Goal: Transaction & Acquisition: Book appointment/travel/reservation

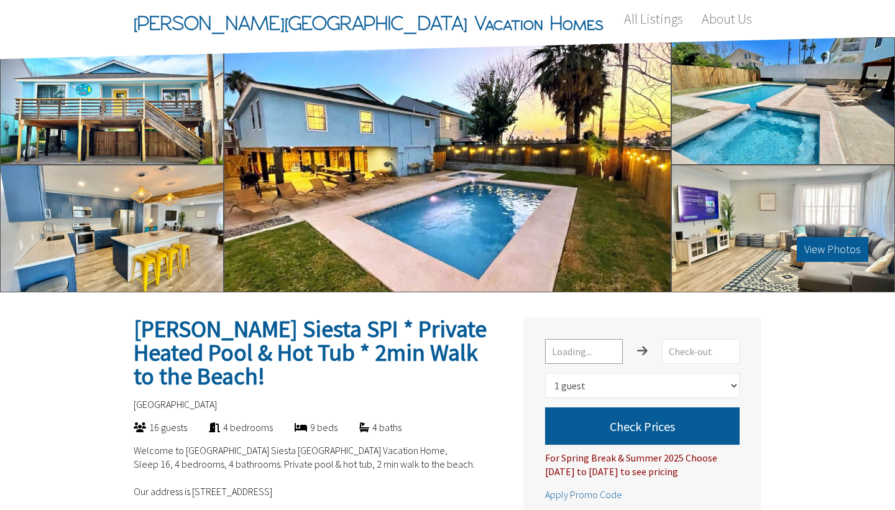
select select "1"
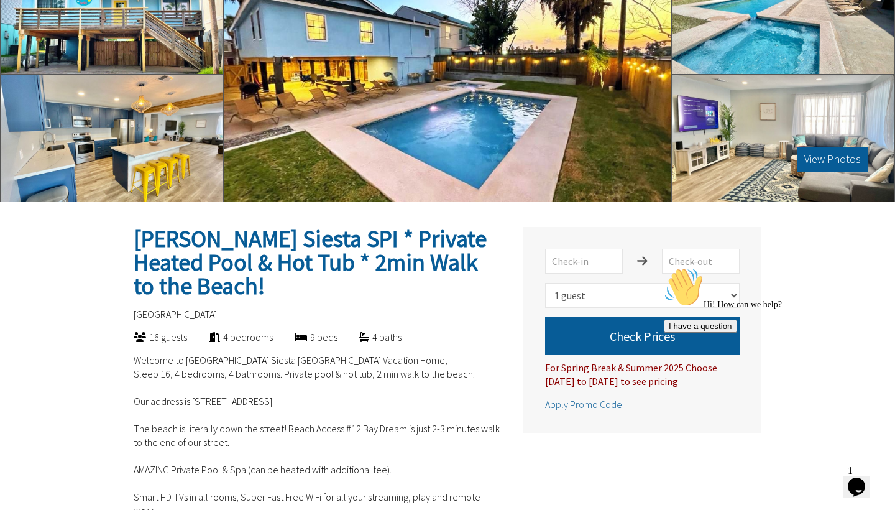
scroll to position [108, 0]
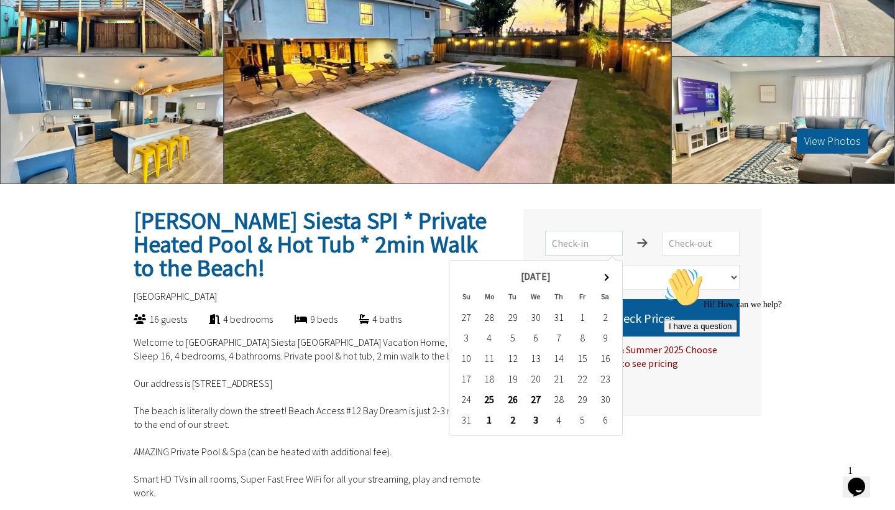
click at [595, 240] on input "text" at bounding box center [584, 243] width 78 height 25
click at [609, 282] on th at bounding box center [604, 276] width 23 height 21
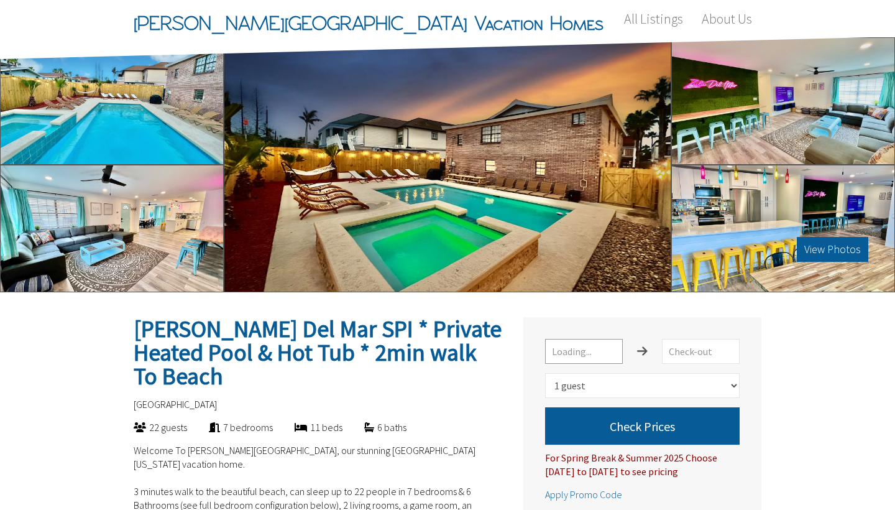
select select "1"
click at [600, 357] on input "text" at bounding box center [584, 351] width 78 height 25
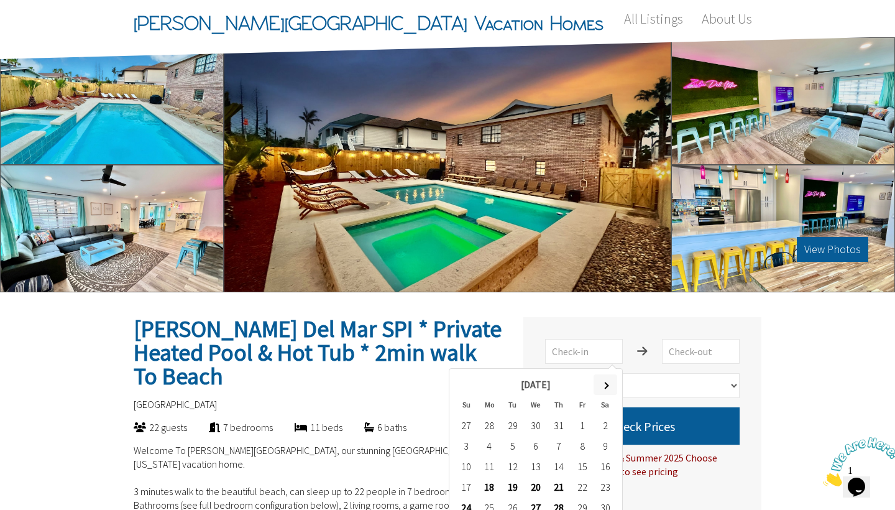
click at [606, 386] on span at bounding box center [604, 385] width 7 height 7
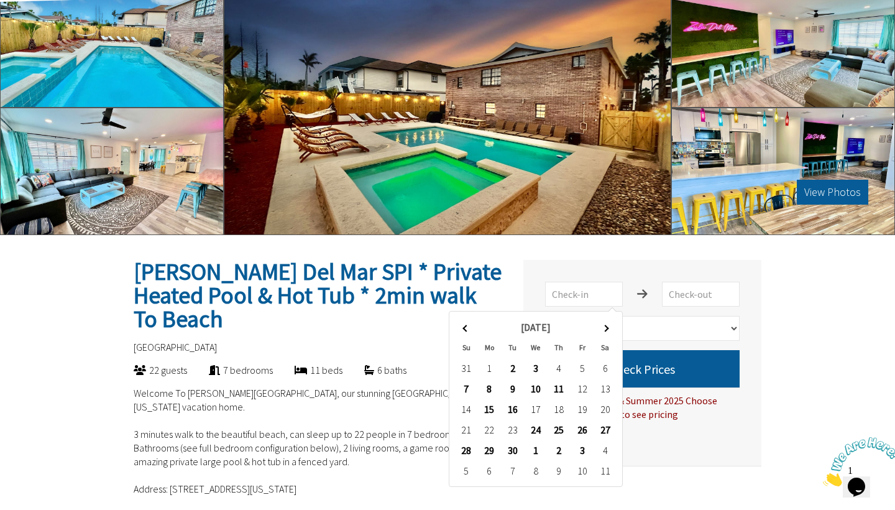
scroll to position [57, 0]
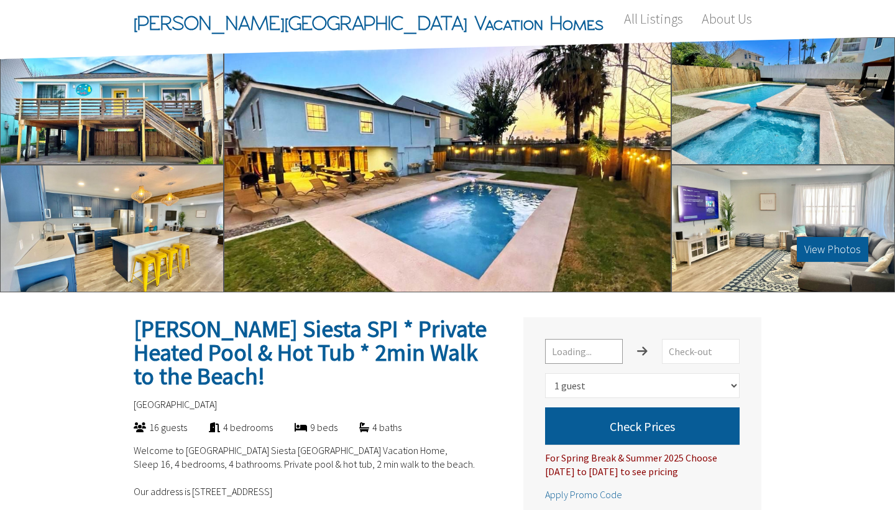
select select "1"
click at [126, 130] on div at bounding box center [112, 100] width 224 height 127
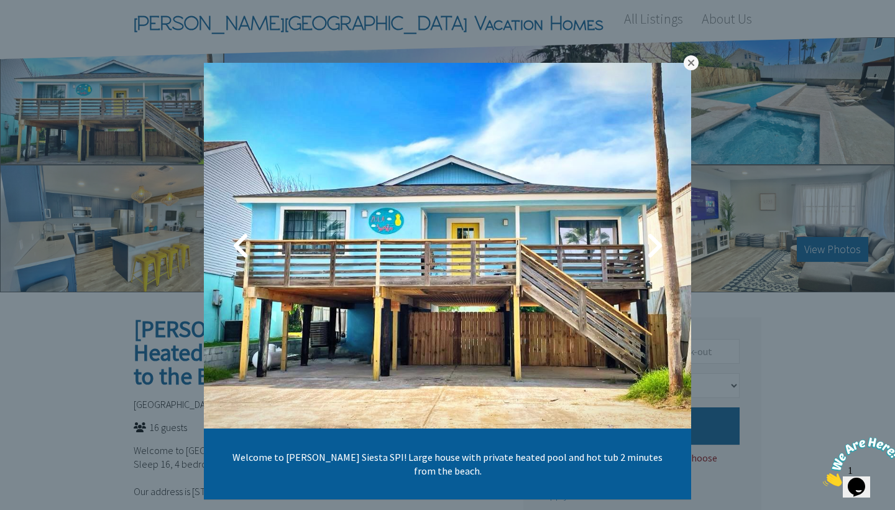
click at [692, 67] on link at bounding box center [690, 62] width 15 height 15
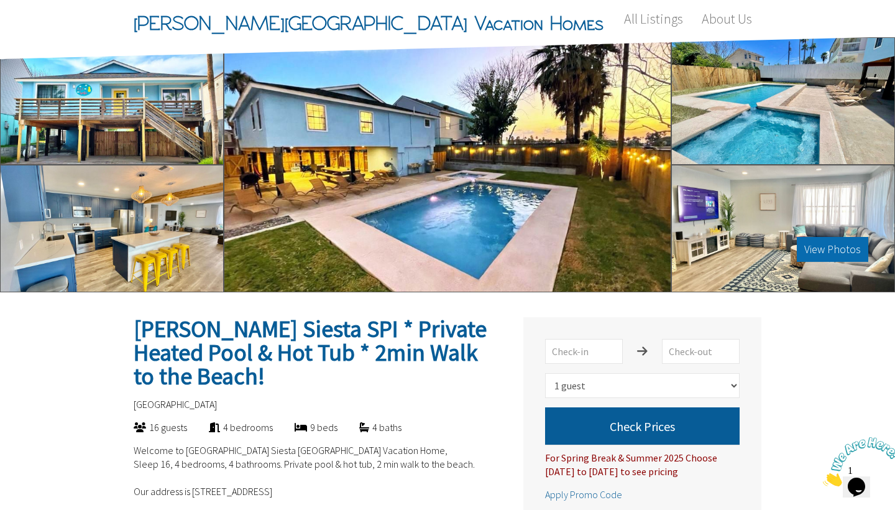
click at [826, 248] on button "View Photos" at bounding box center [832, 249] width 71 height 25
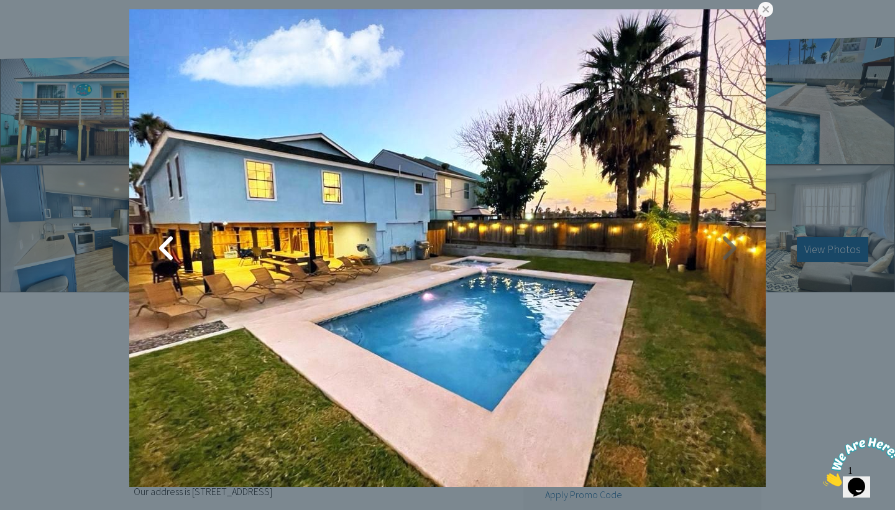
click at [734, 241] on link at bounding box center [728, 247] width 31 height 31
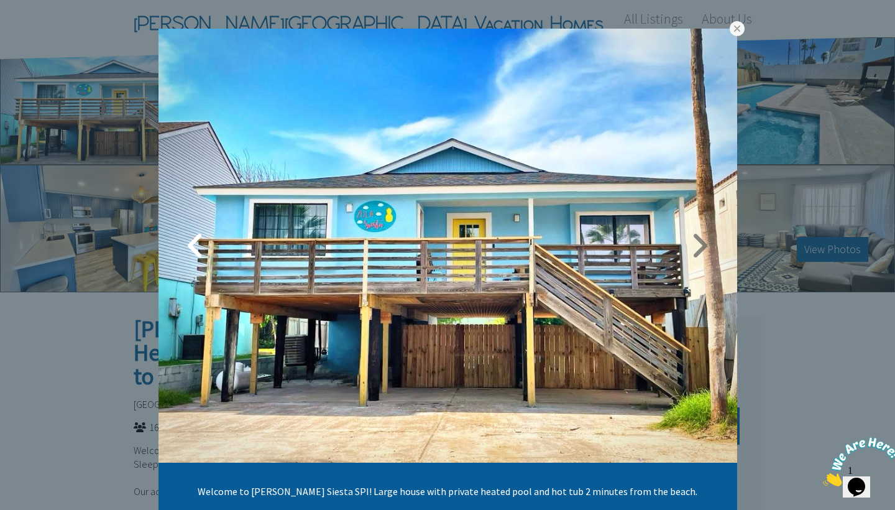
click at [698, 238] on link at bounding box center [699, 245] width 31 height 31
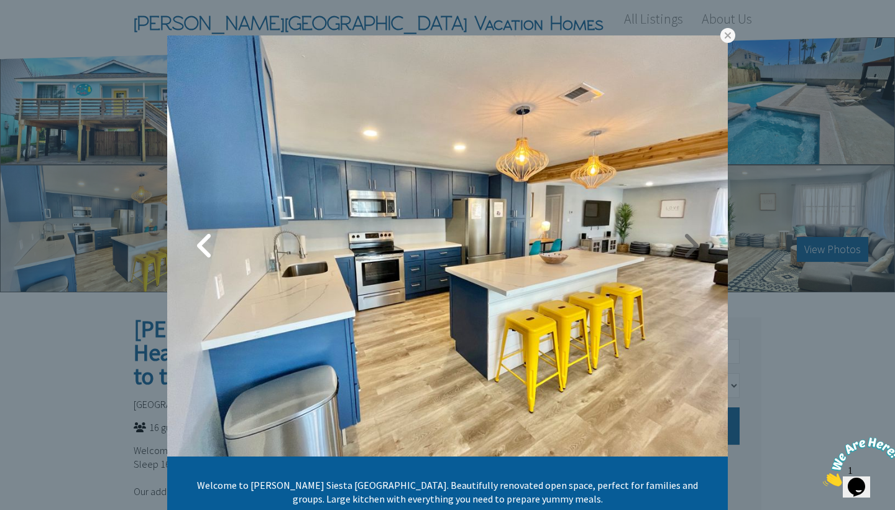
click at [697, 242] on link at bounding box center [690, 245] width 31 height 31
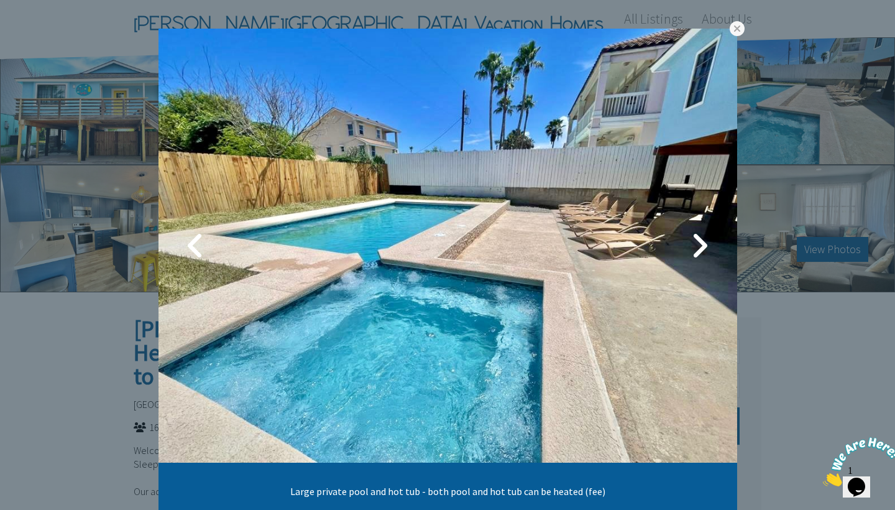
click at [697, 242] on link at bounding box center [699, 245] width 31 height 31
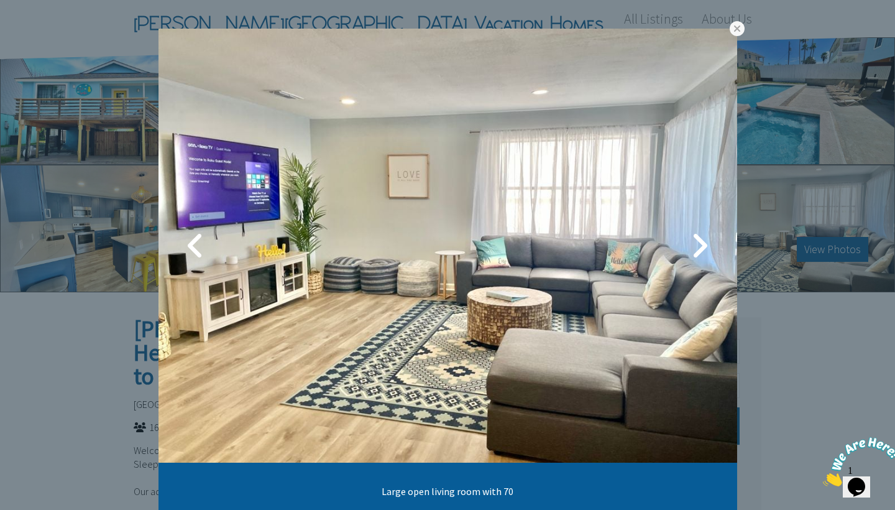
click at [697, 242] on link at bounding box center [699, 245] width 31 height 31
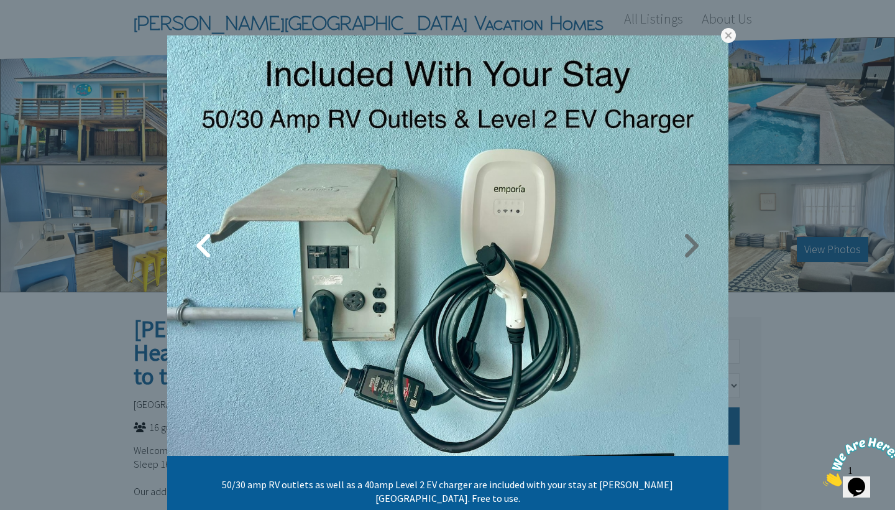
click at [697, 243] on link at bounding box center [690, 245] width 31 height 31
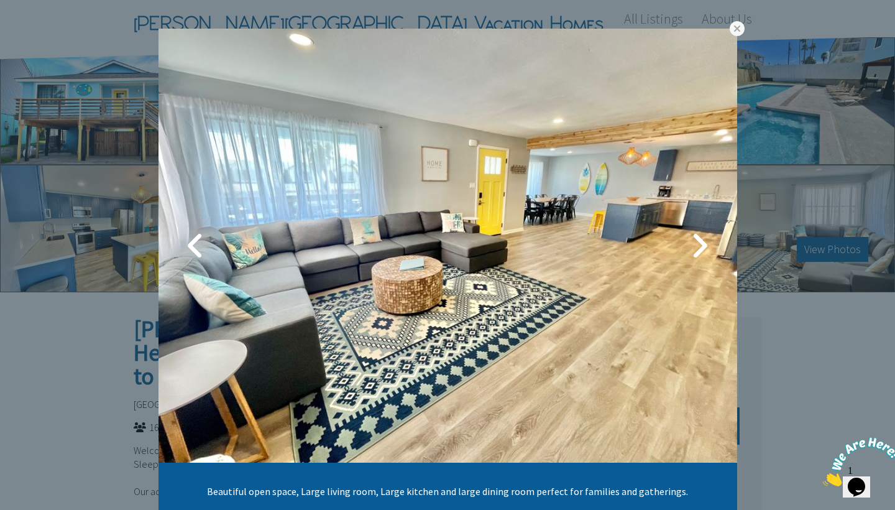
click at [697, 243] on link at bounding box center [699, 245] width 31 height 31
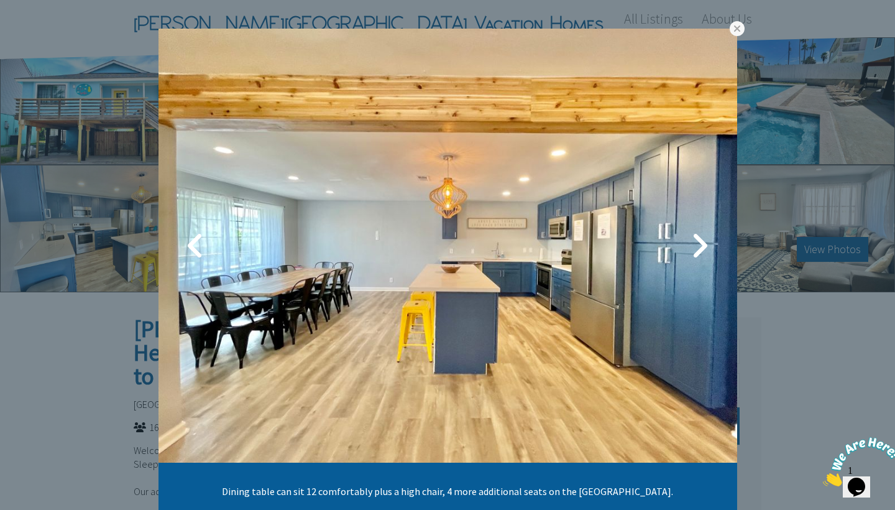
click at [697, 243] on link at bounding box center [699, 245] width 31 height 31
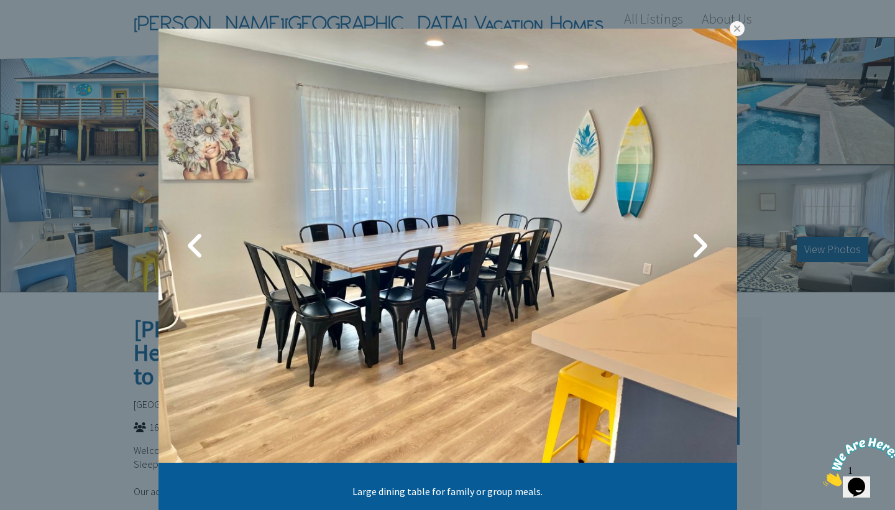
click at [697, 243] on link at bounding box center [699, 245] width 31 height 31
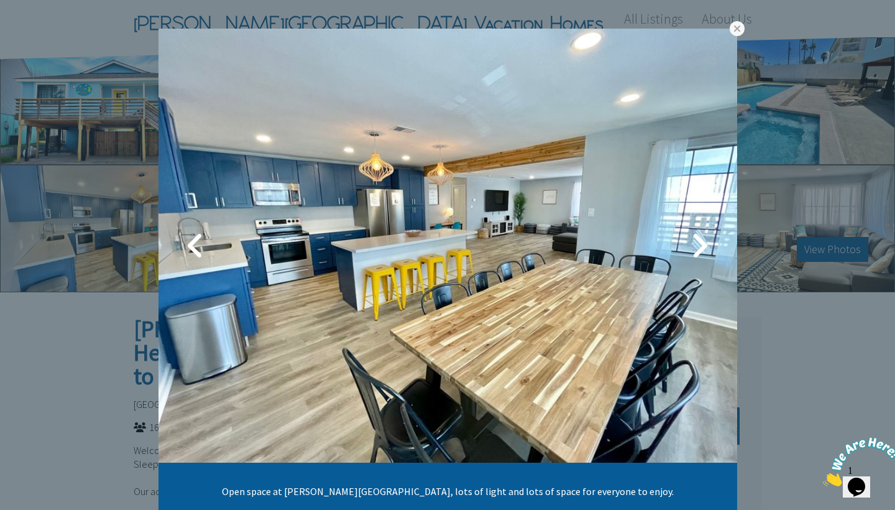
click at [697, 243] on link at bounding box center [699, 245] width 31 height 31
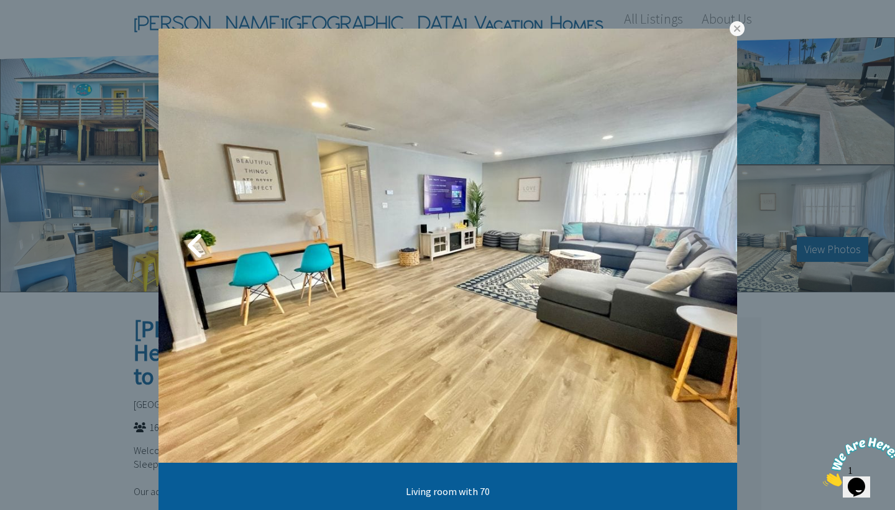
click at [697, 243] on link at bounding box center [699, 245] width 31 height 31
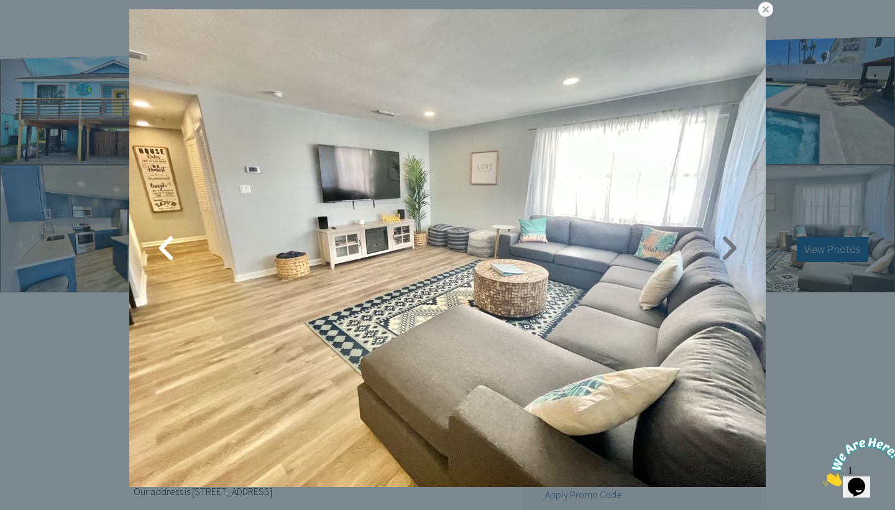
click at [736, 240] on link at bounding box center [728, 247] width 31 height 31
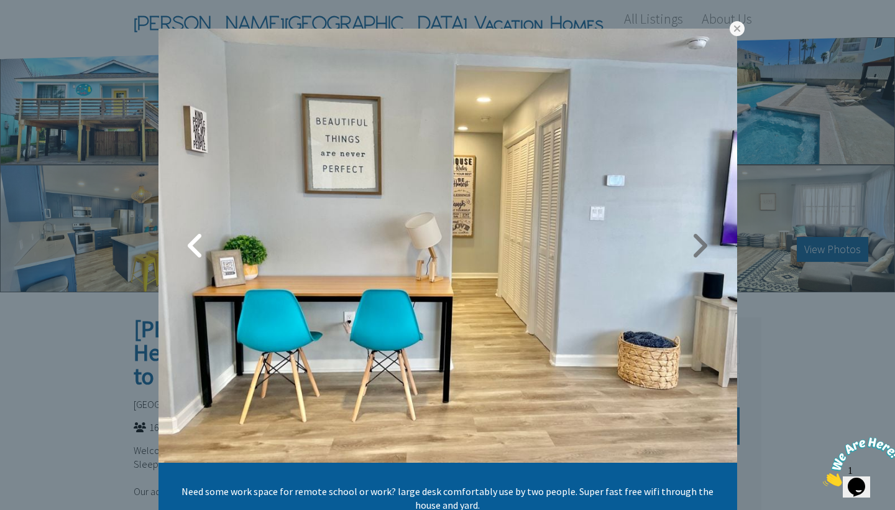
click at [715, 239] on div at bounding box center [447, 246] width 578 height 434
click at [702, 244] on link at bounding box center [699, 245] width 31 height 31
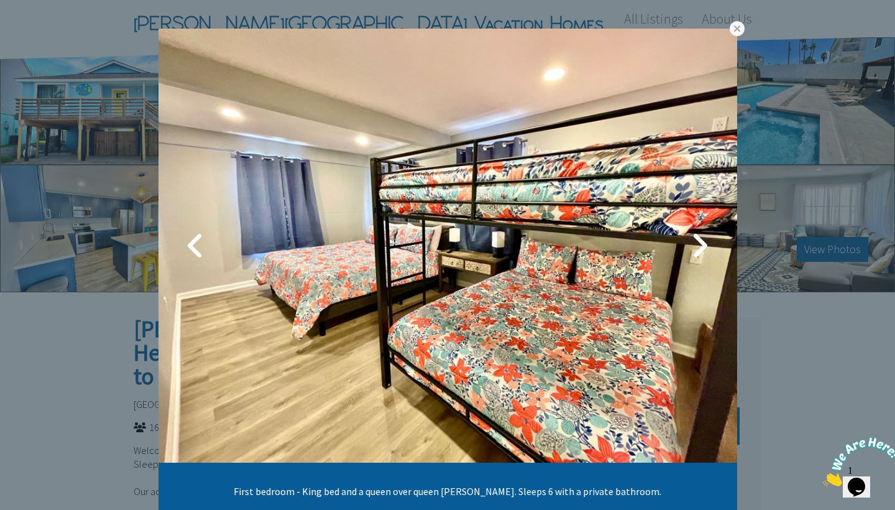
click at [702, 244] on link at bounding box center [699, 245] width 31 height 31
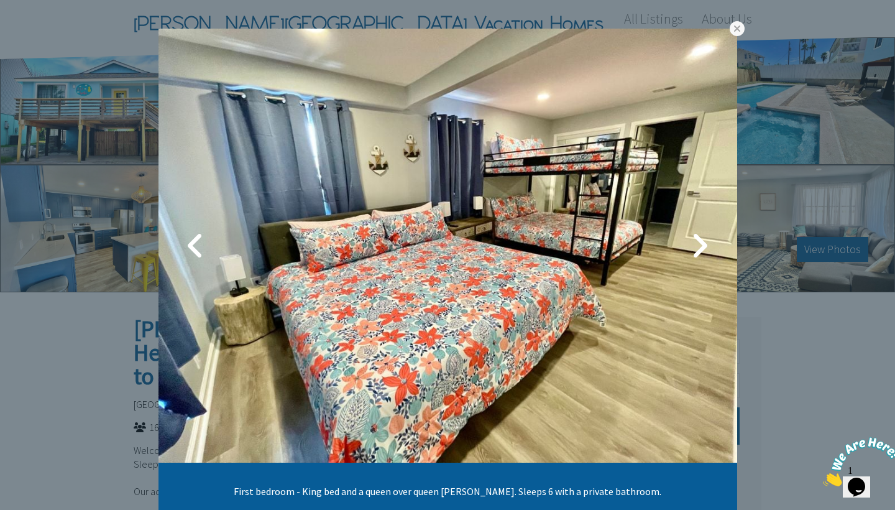
click at [702, 244] on link at bounding box center [699, 245] width 31 height 31
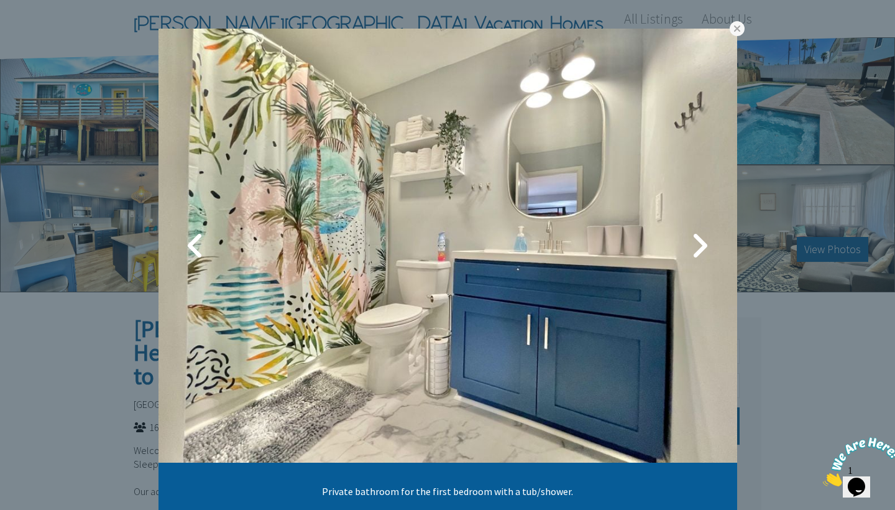
click at [702, 244] on link at bounding box center [699, 245] width 31 height 31
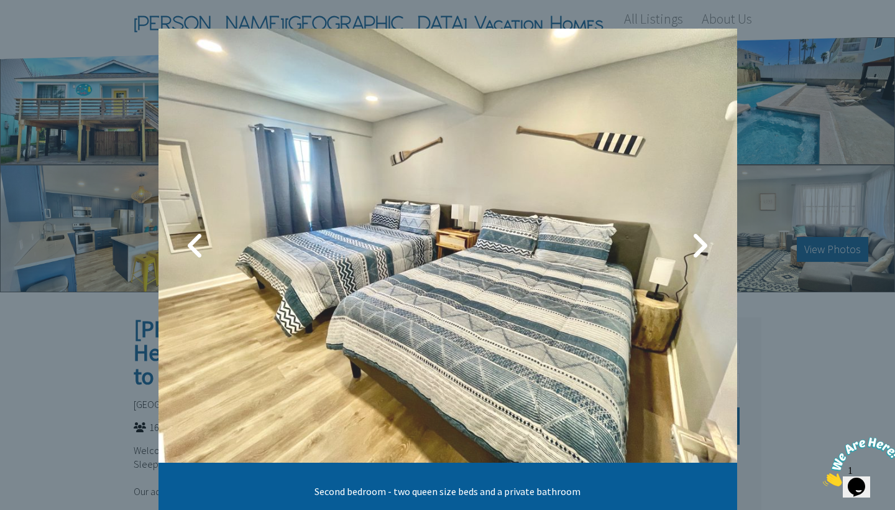
click at [702, 244] on link at bounding box center [699, 245] width 31 height 31
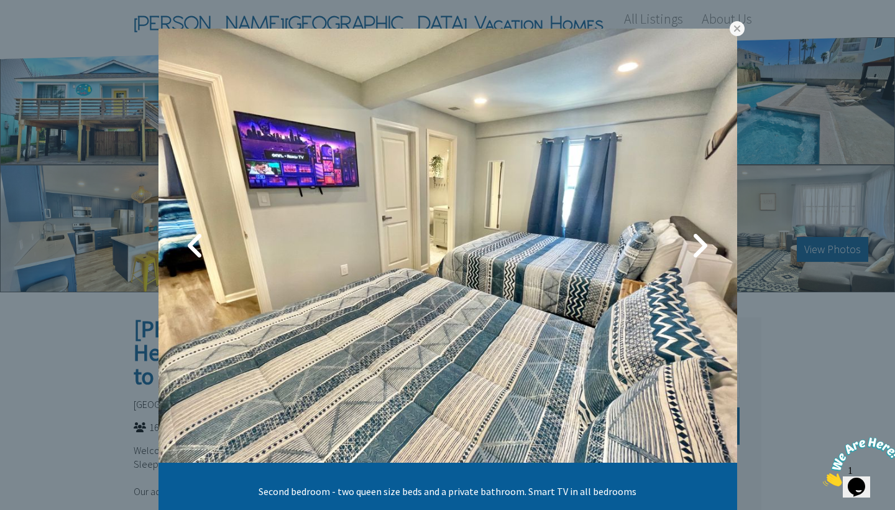
click at [702, 244] on link at bounding box center [699, 245] width 31 height 31
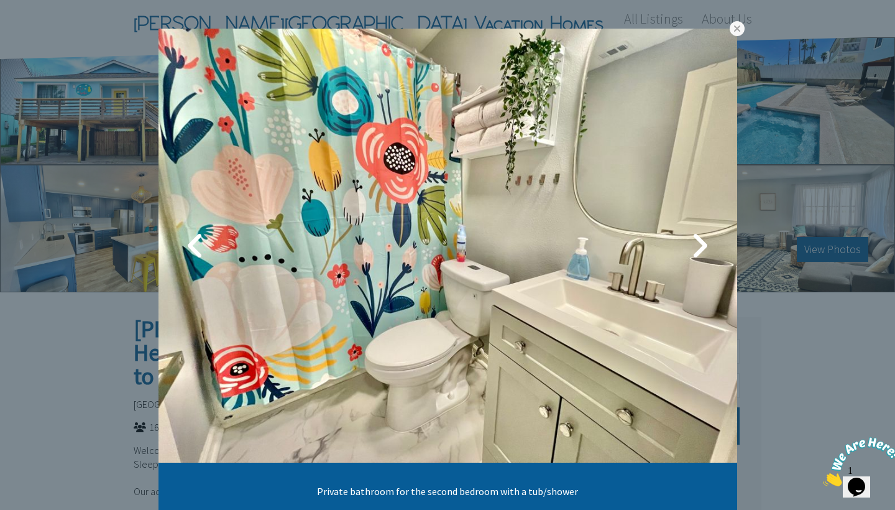
click at [702, 244] on link at bounding box center [699, 245] width 31 height 31
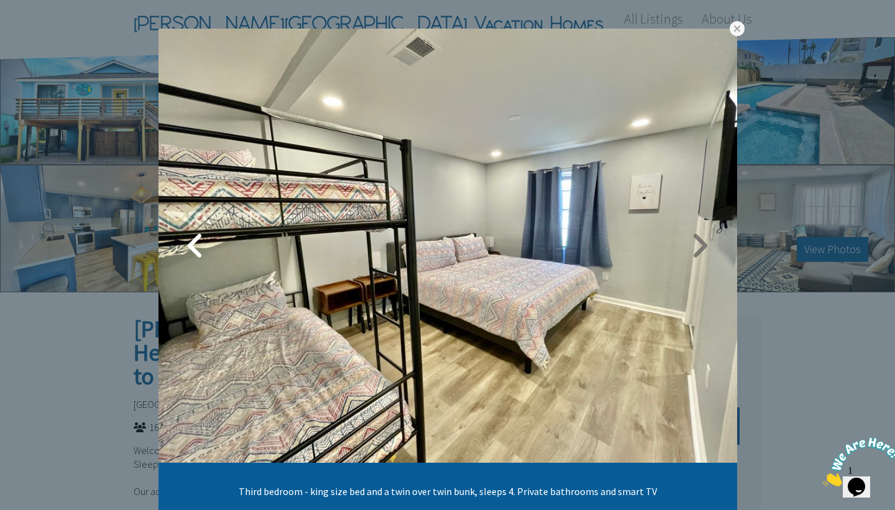
click at [702, 244] on link at bounding box center [699, 245] width 31 height 31
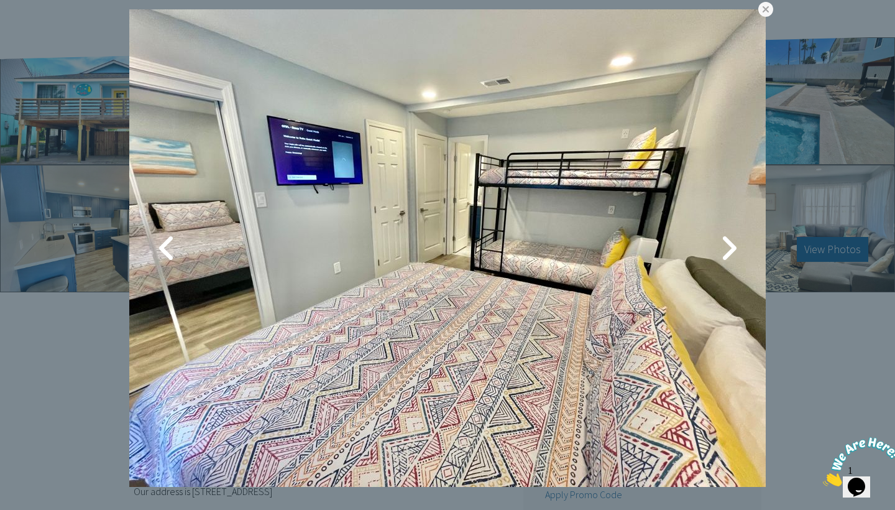
click at [702, 244] on img at bounding box center [447, 247] width 636 height 477
click at [727, 247] on link at bounding box center [728, 247] width 31 height 31
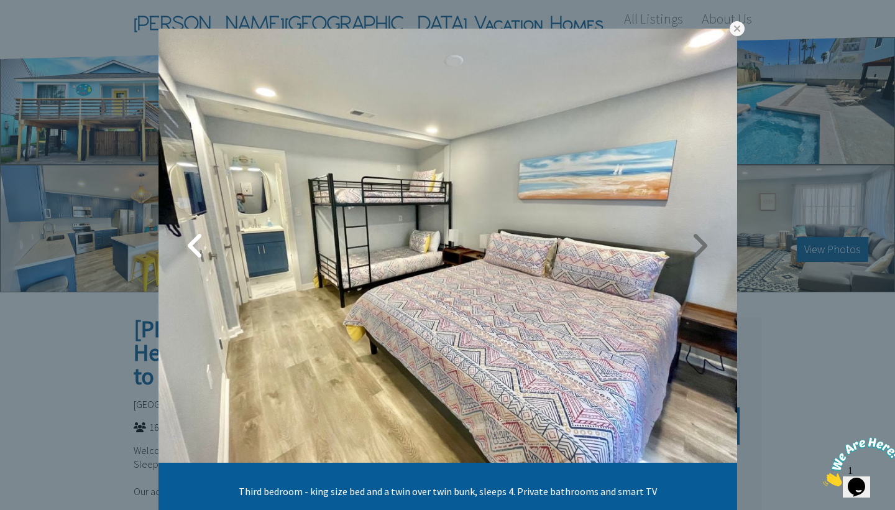
click at [703, 247] on link at bounding box center [699, 245] width 31 height 31
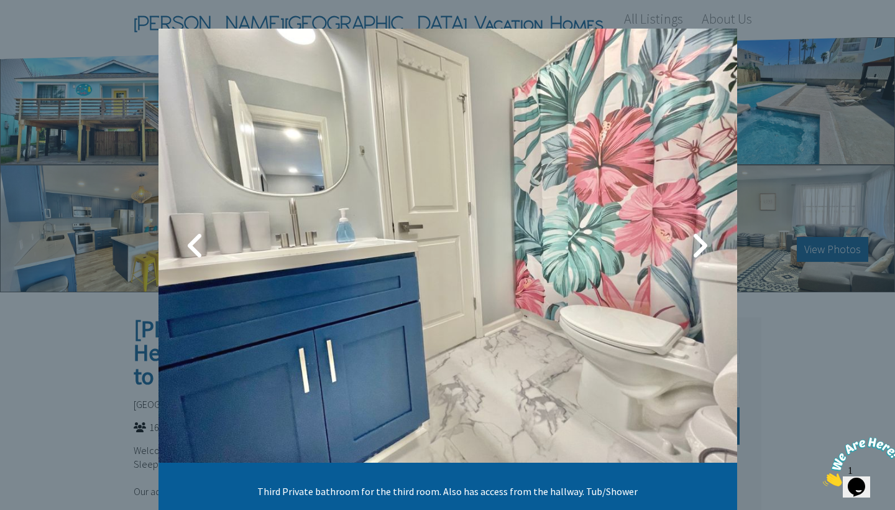
click at [703, 247] on link at bounding box center [699, 245] width 31 height 31
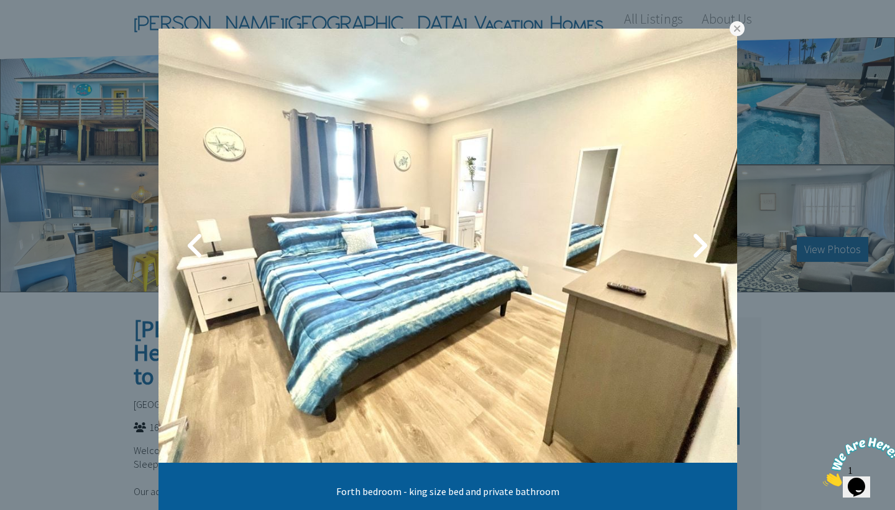
click at [703, 247] on link at bounding box center [699, 245] width 31 height 31
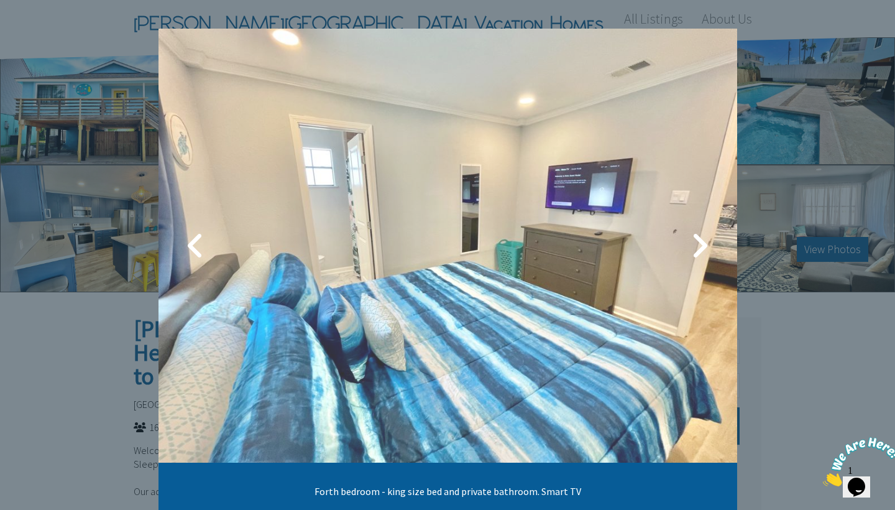
click at [703, 247] on link at bounding box center [699, 245] width 31 height 31
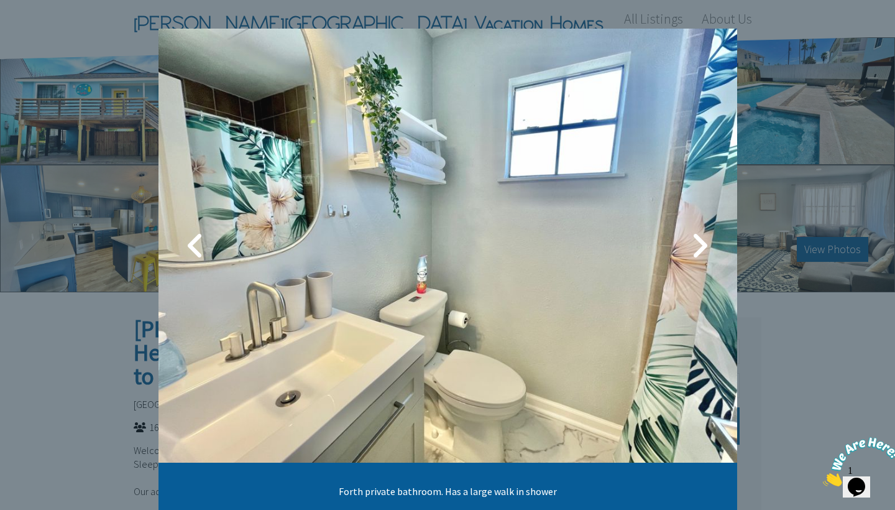
click at [703, 247] on link at bounding box center [699, 245] width 31 height 31
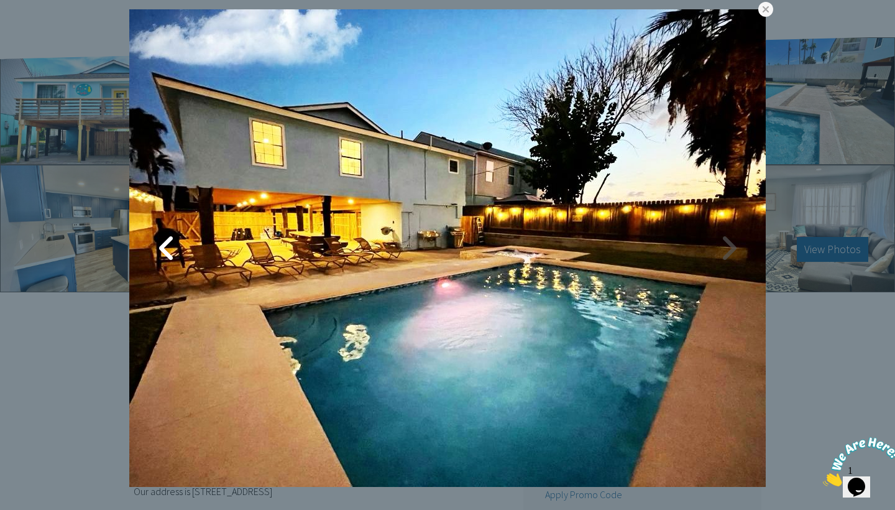
click at [720, 247] on link at bounding box center [728, 247] width 31 height 31
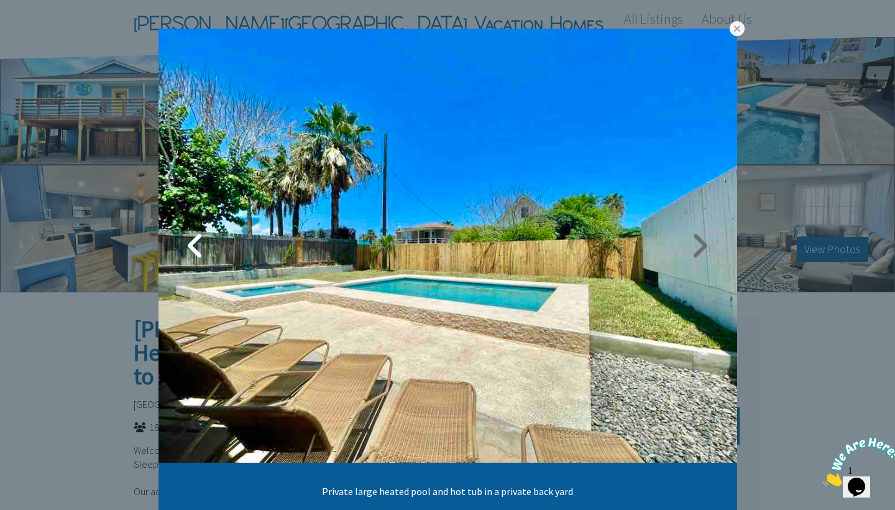
click at [703, 245] on link at bounding box center [699, 245] width 31 height 31
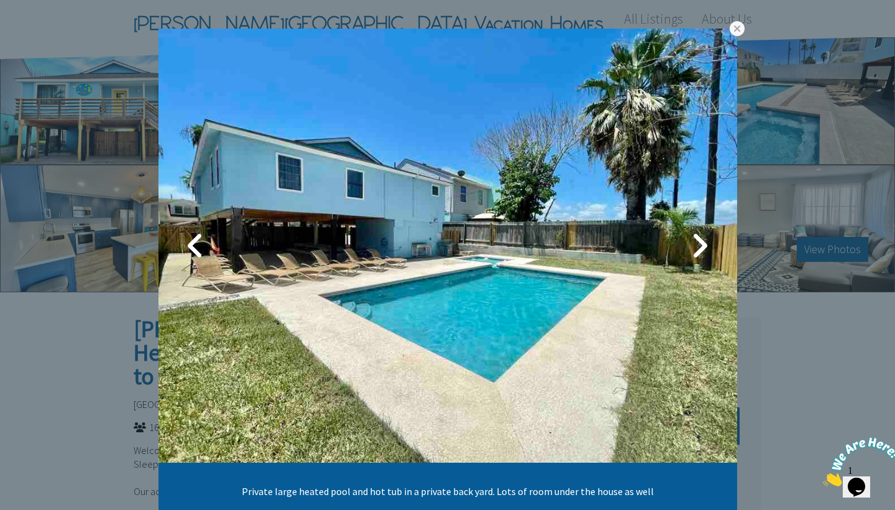
click at [703, 245] on link at bounding box center [699, 245] width 31 height 31
